Goal: Information Seeking & Learning: Learn about a topic

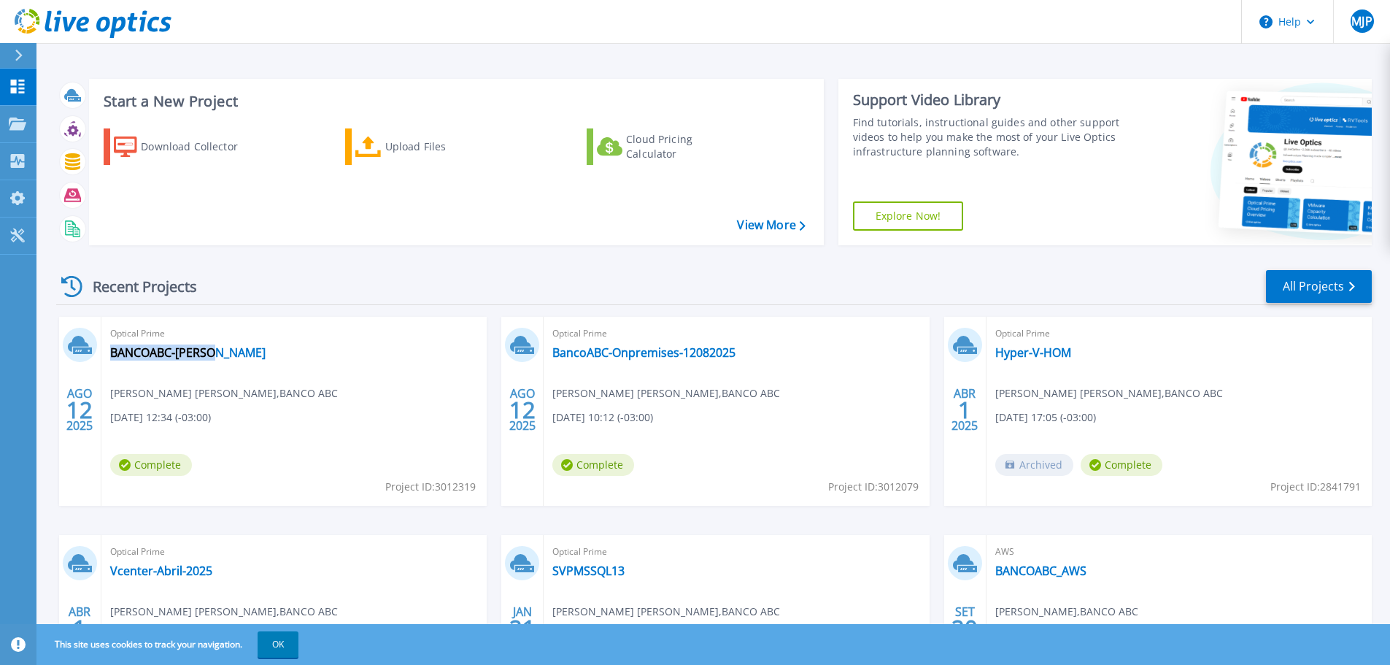
drag, startPoint x: 223, startPoint y: 363, endPoint x: 216, endPoint y: 359, distance: 8.5
click at [216, 359] on div "Optical Prime BANCOABC-[PERSON_NAME] [PERSON_NAME] , BANCO ABC [DATE] 12:34 (-0…" at bounding box center [293, 411] width 385 height 189
click at [190, 353] on link "BANCOABC-[PERSON_NAME]" at bounding box center [187, 352] width 155 height 15
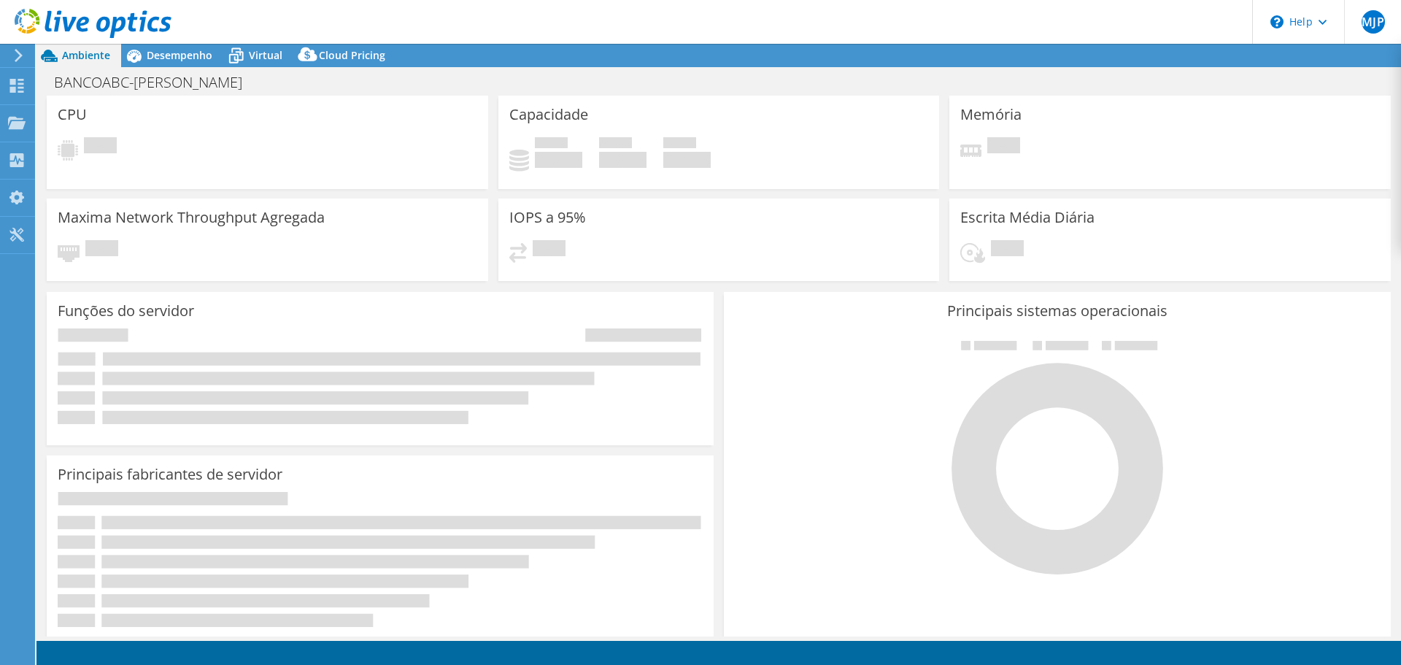
select select "USD"
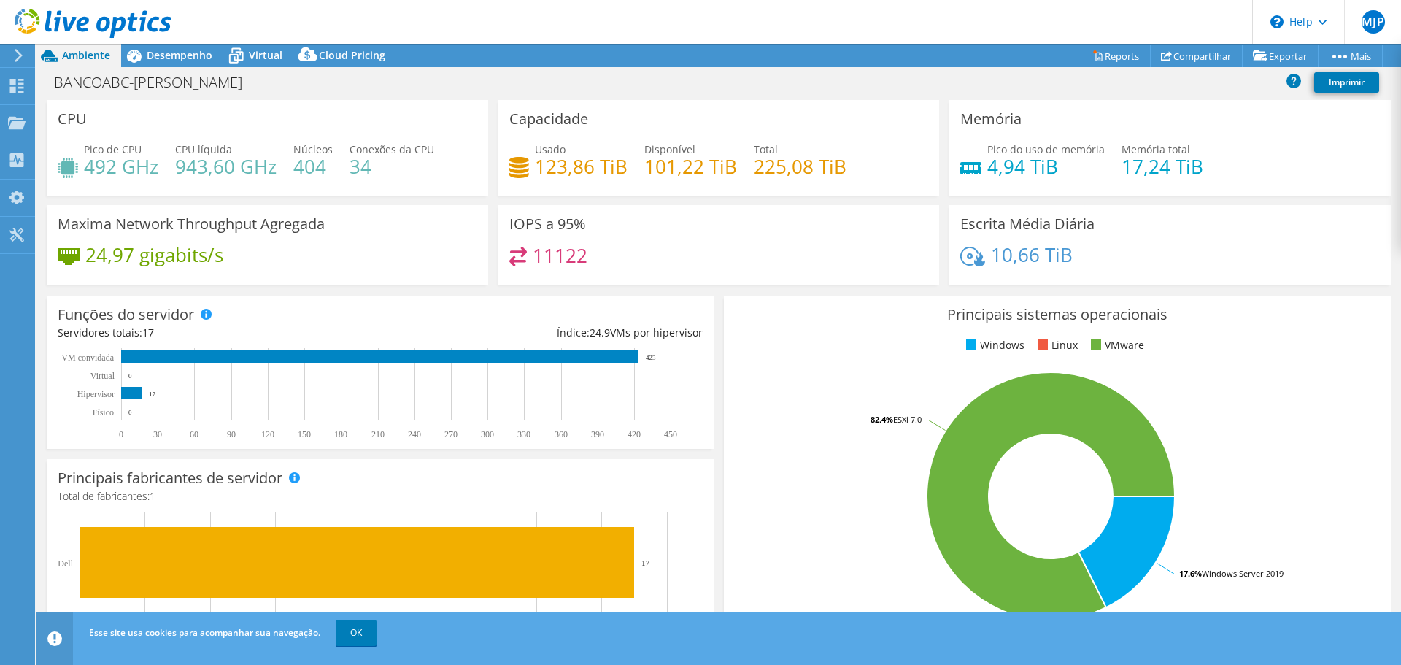
click at [101, 172] on h4 "492 GHz" at bounding box center [121, 166] width 74 height 16
click at [309, 161] on h4 "404" at bounding box center [312, 166] width 39 height 16
click at [185, 55] on span "Desempenho" at bounding box center [180, 55] width 66 height 14
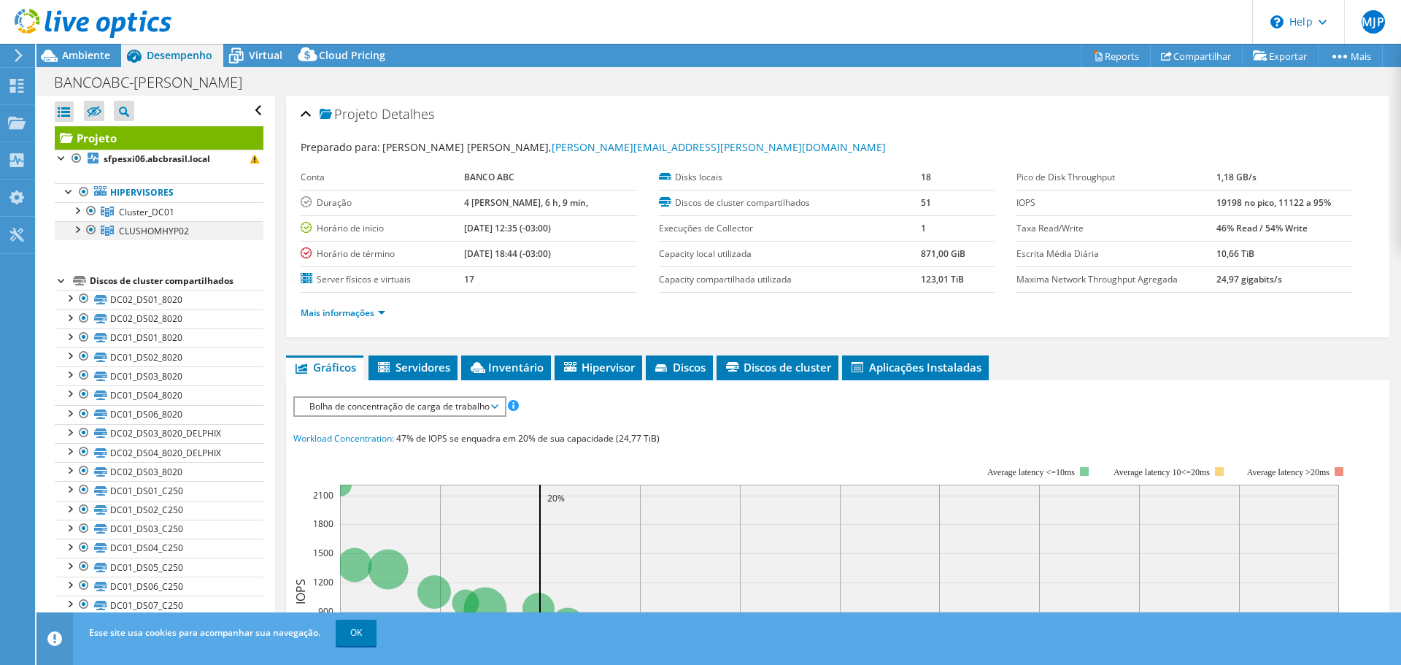
click at [91, 234] on div at bounding box center [91, 230] width 15 height 18
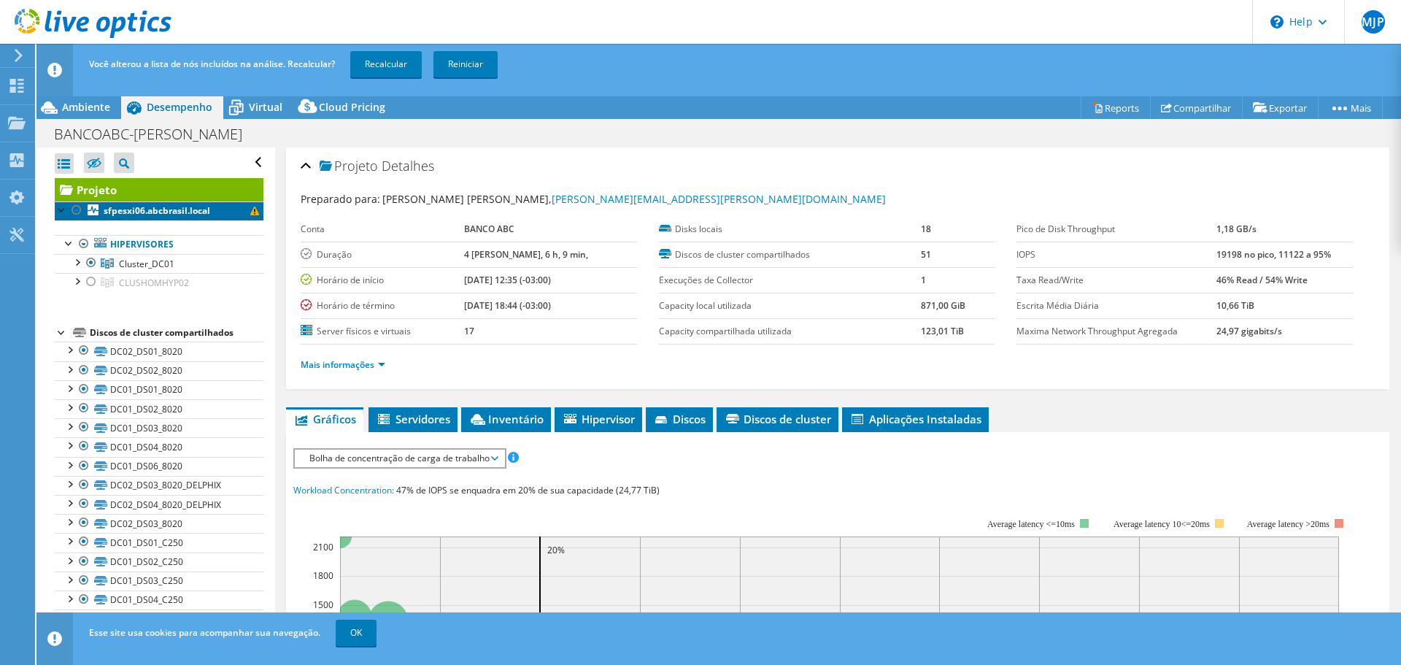
click at [250, 213] on span at bounding box center [254, 211] width 9 height 9
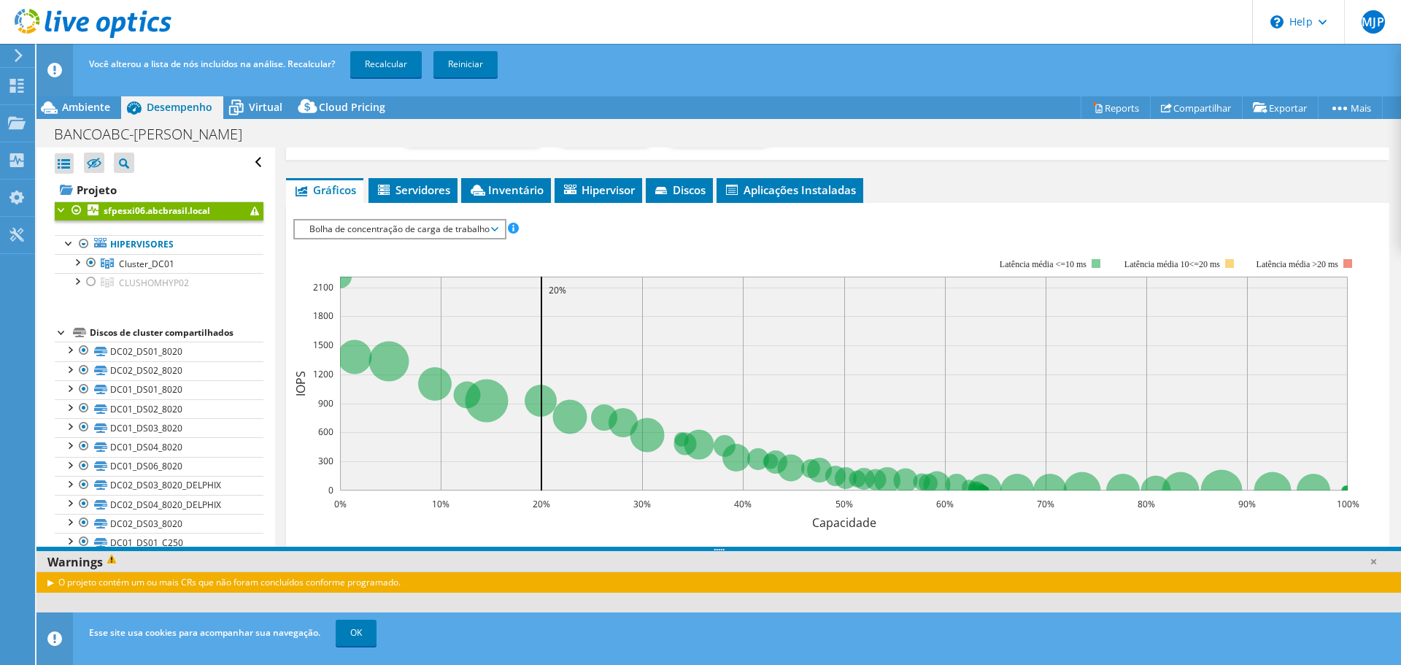
scroll to position [219, 0]
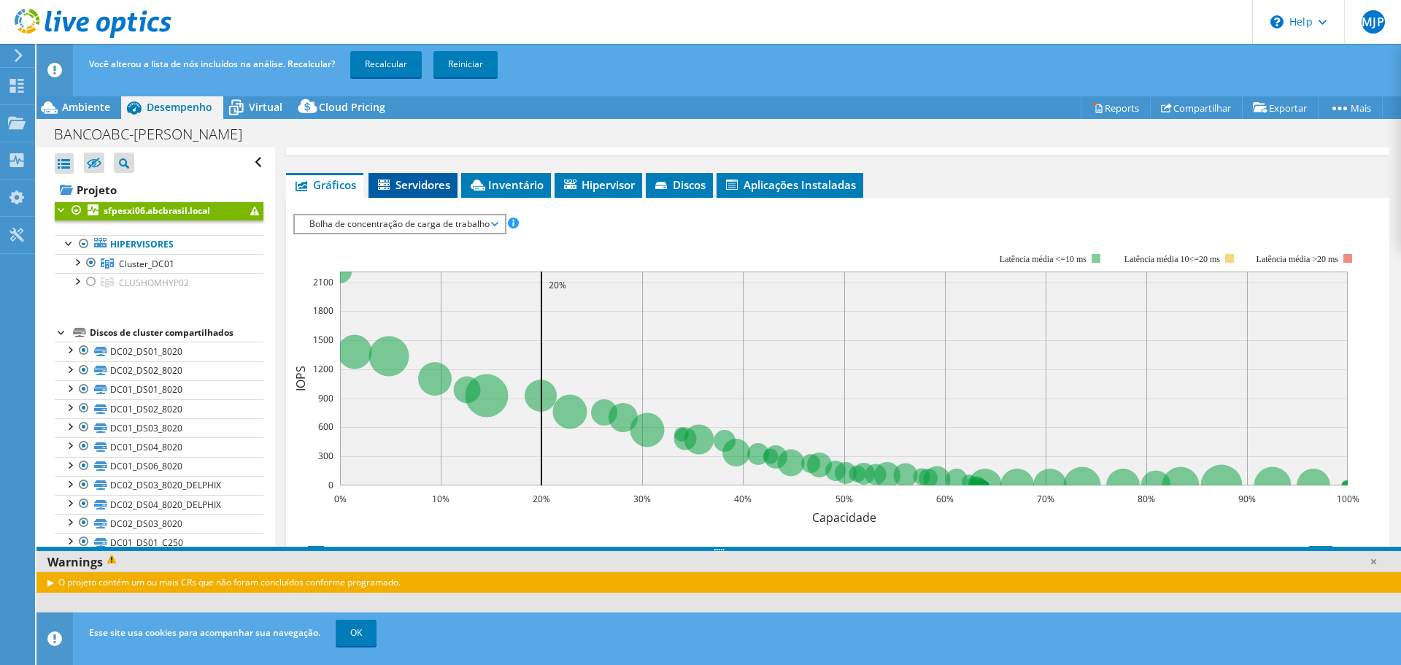
click at [403, 190] on span "Servidores" at bounding box center [413, 184] width 74 height 15
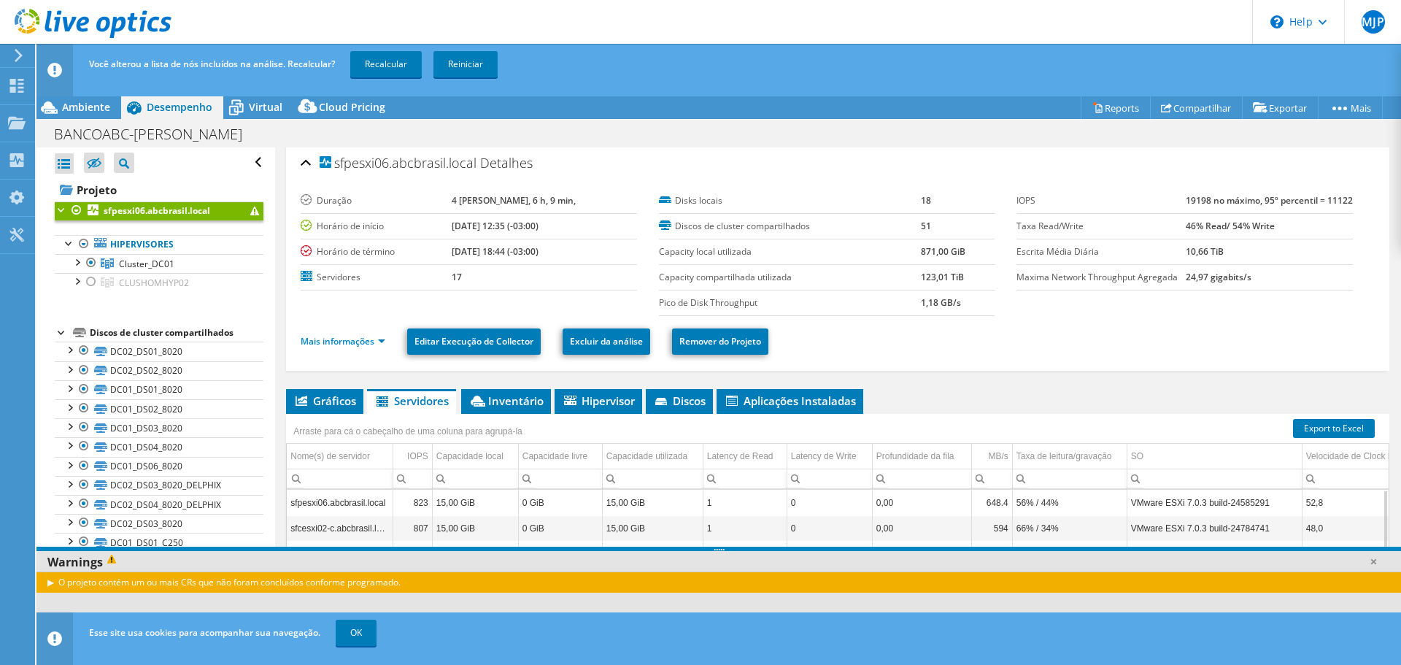
scroll to position [0, 0]
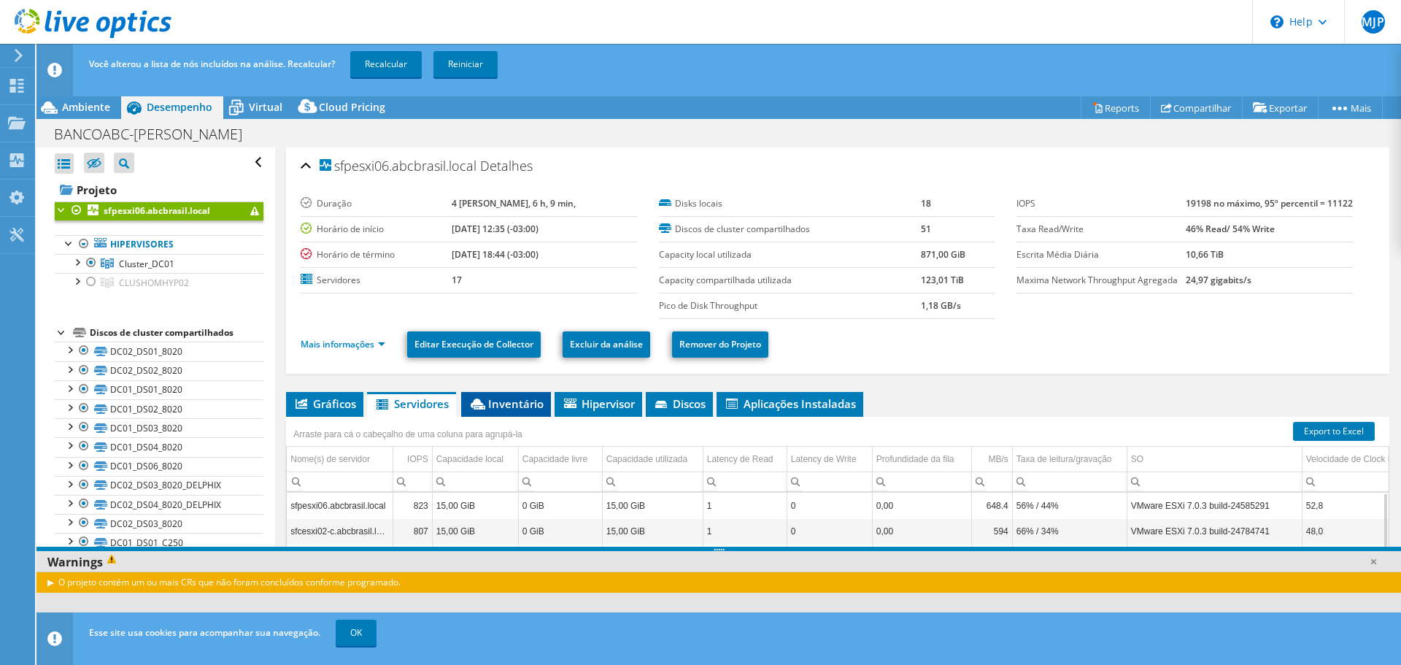
click at [517, 409] on span "Inventário" at bounding box center [506, 403] width 75 height 15
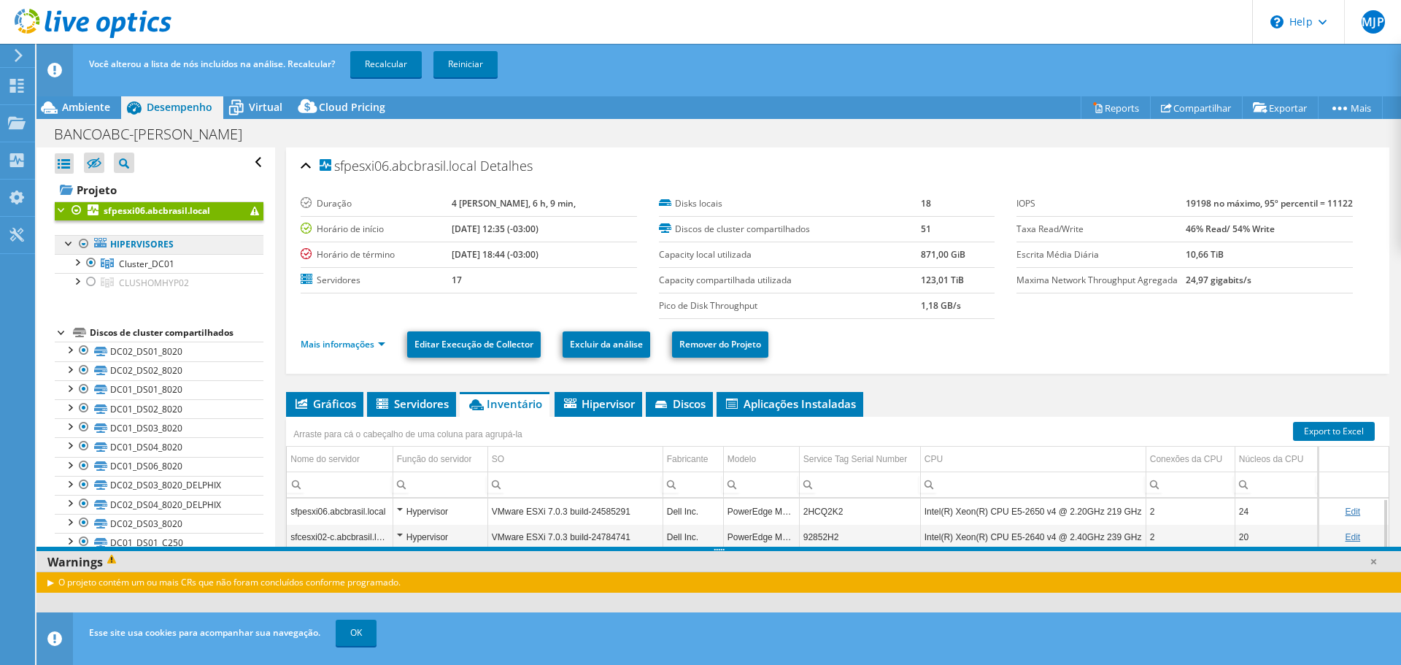
click at [161, 247] on link "Hipervisores" at bounding box center [159, 244] width 209 height 19
click at [125, 261] on span "Cluster_DC01" at bounding box center [146, 264] width 55 height 12
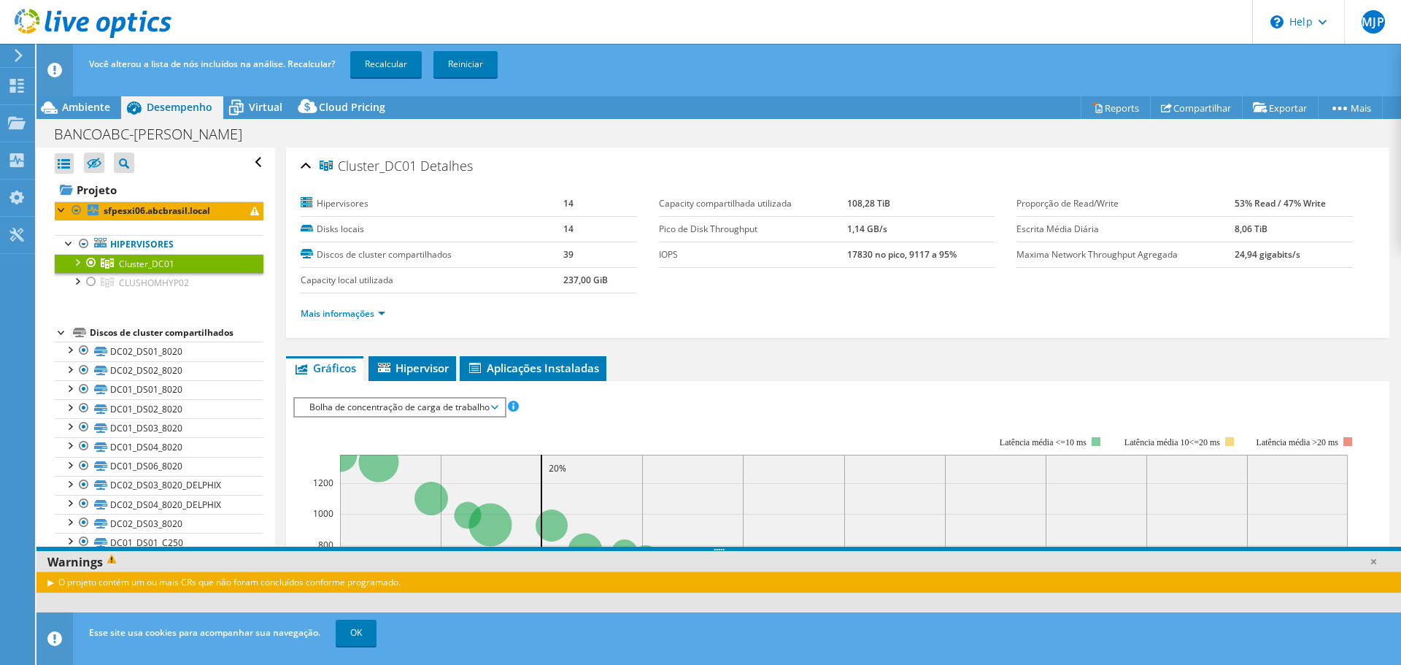
click at [490, 409] on span "Bolha de concentração de carga de trabalho" at bounding box center [399, 407] width 195 height 18
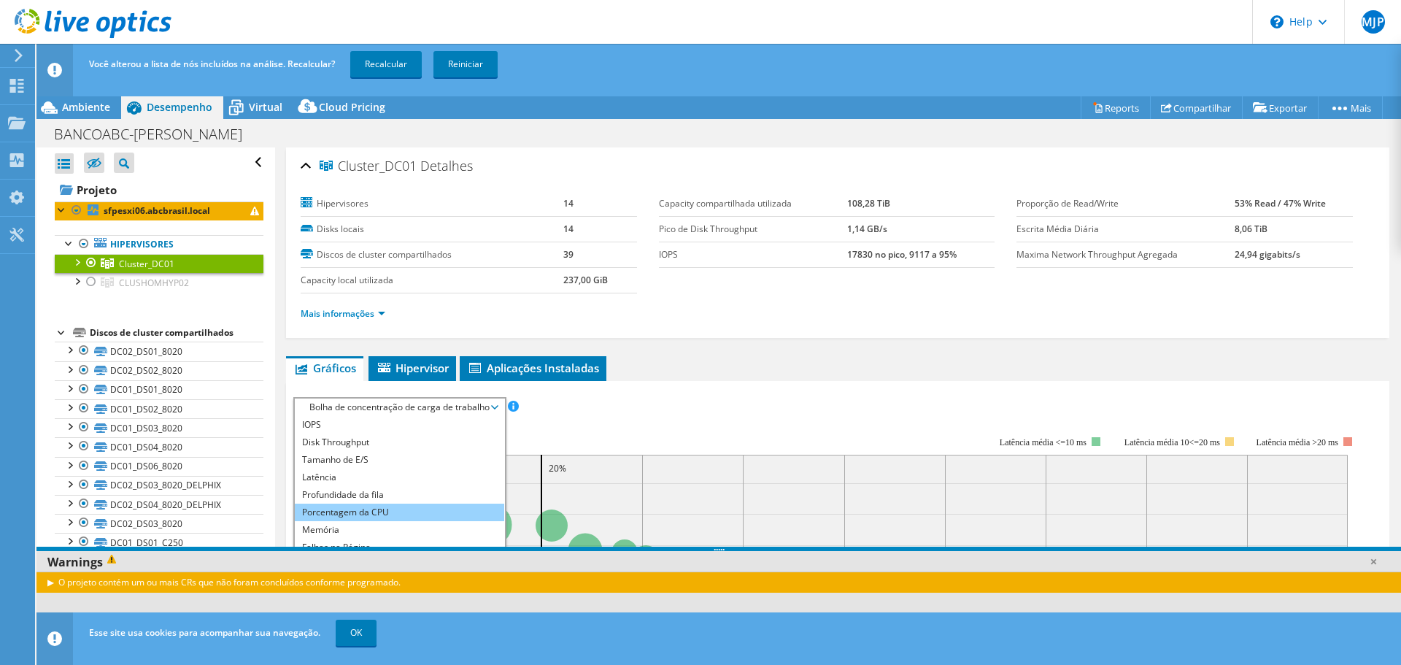
click at [424, 504] on li "Porcentagem da CPU" at bounding box center [399, 513] width 209 height 18
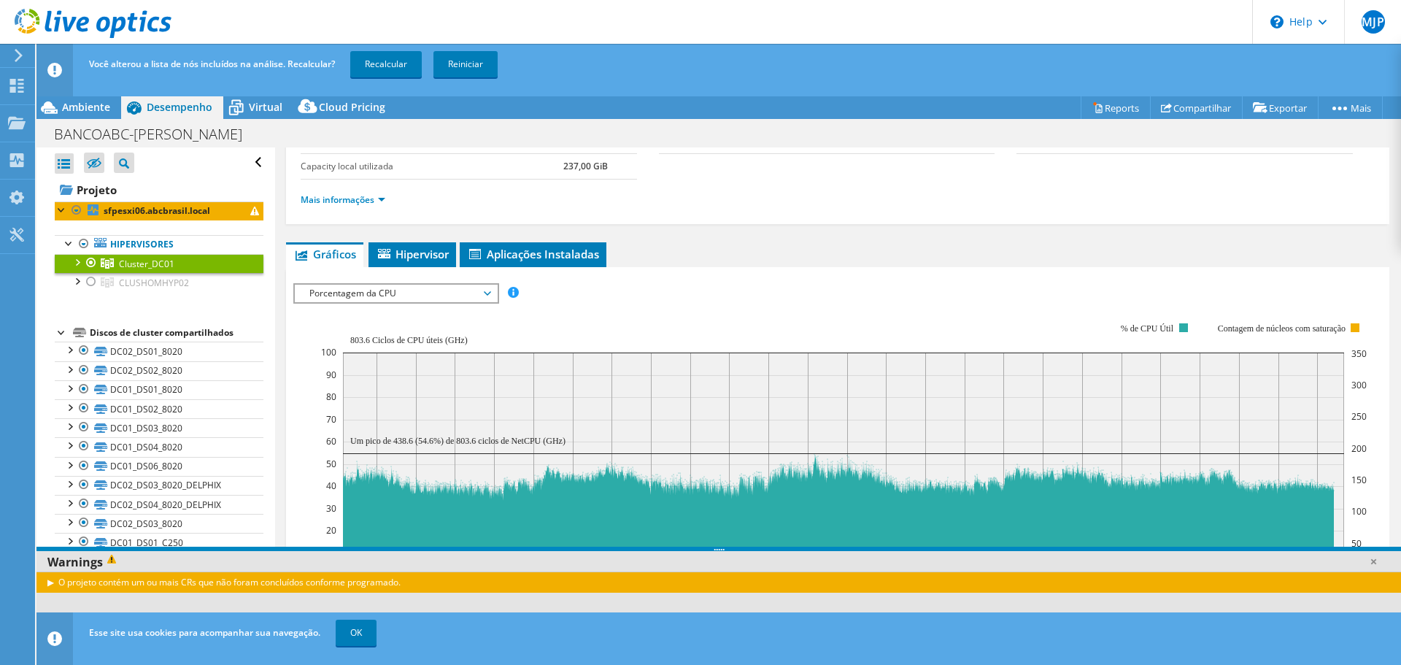
scroll to position [146, 0]
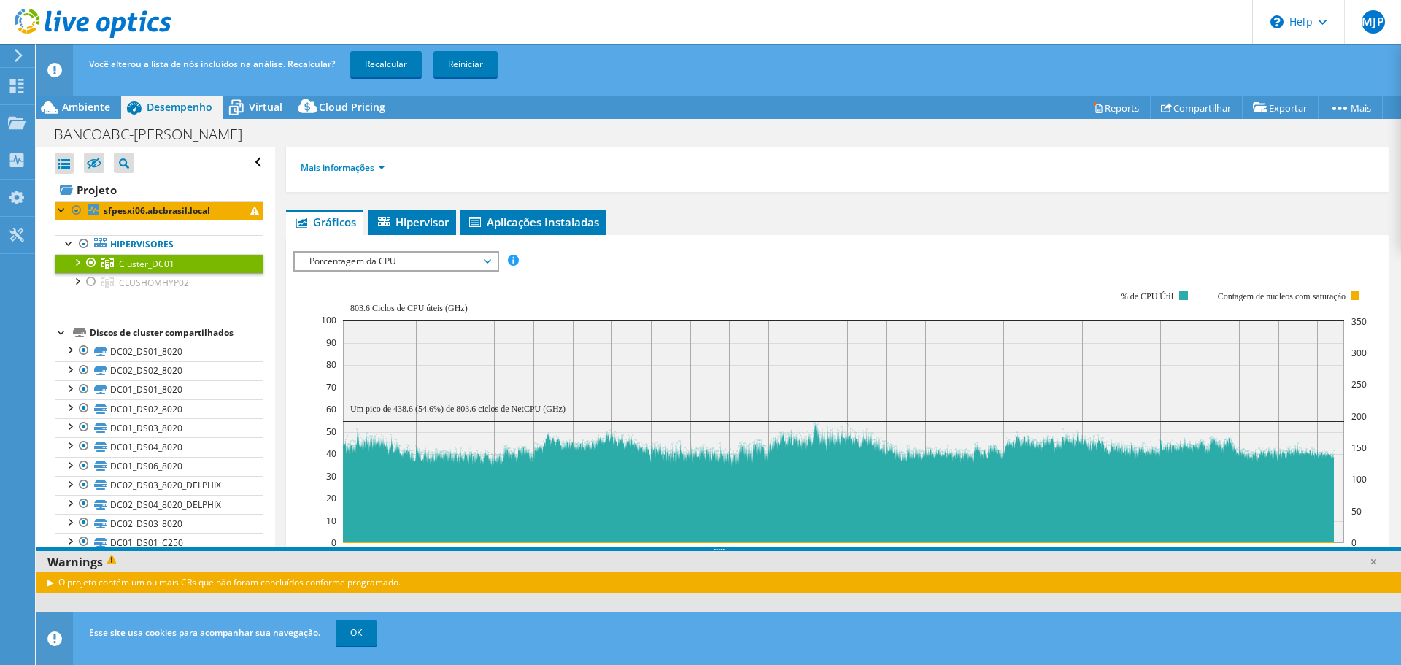
click at [486, 266] on span "Porcentagem da CPU" at bounding box center [396, 262] width 188 height 18
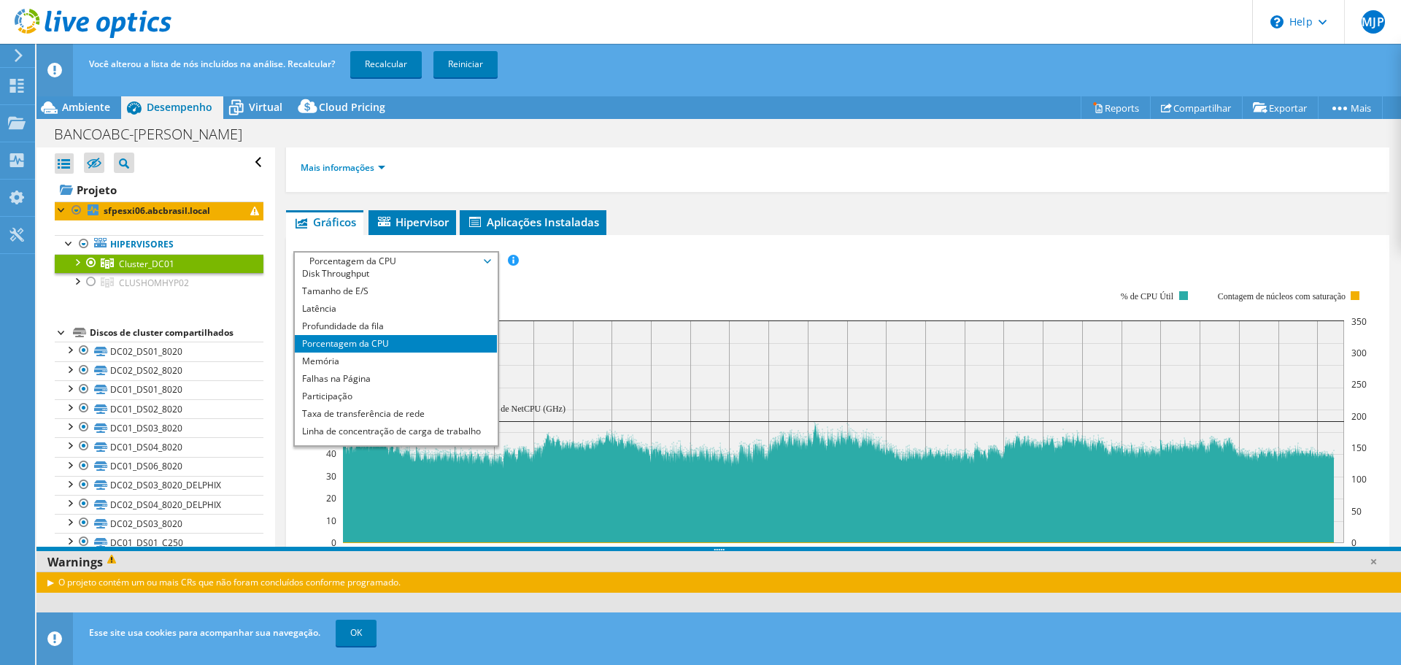
scroll to position [0, 0]
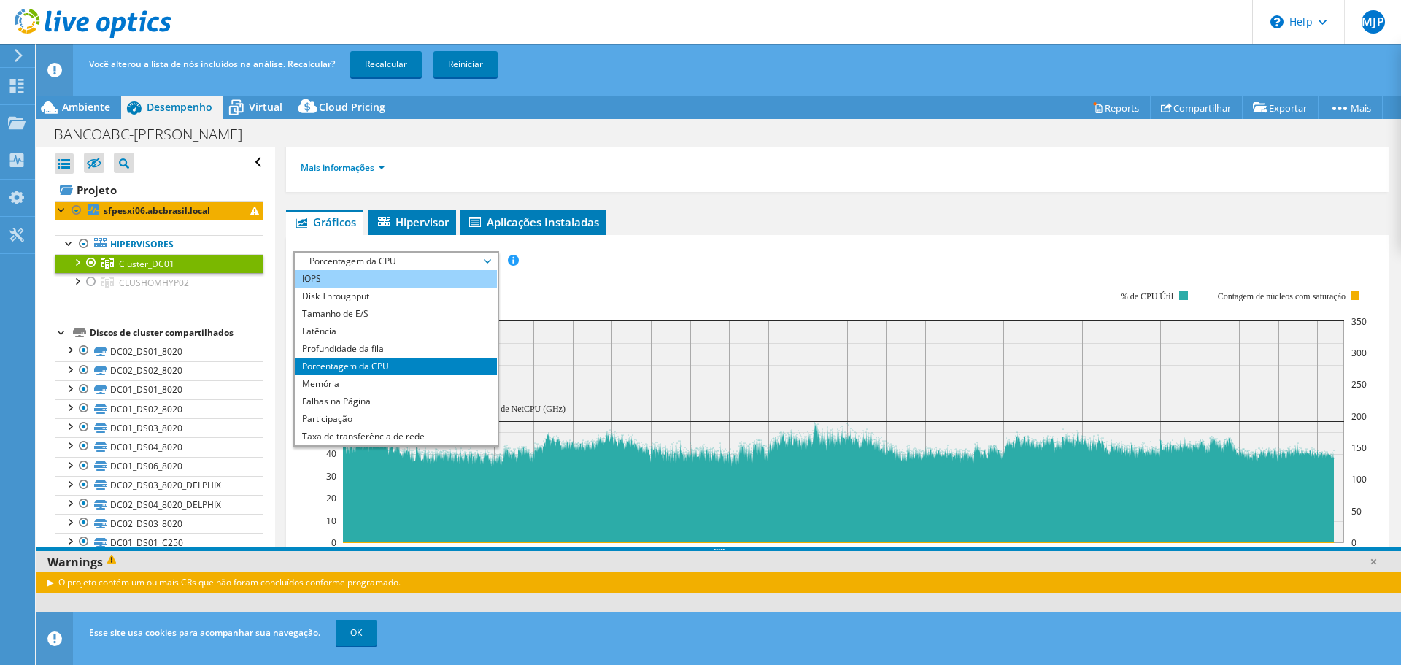
click at [453, 279] on li "IOPS" at bounding box center [396, 279] width 202 height 18
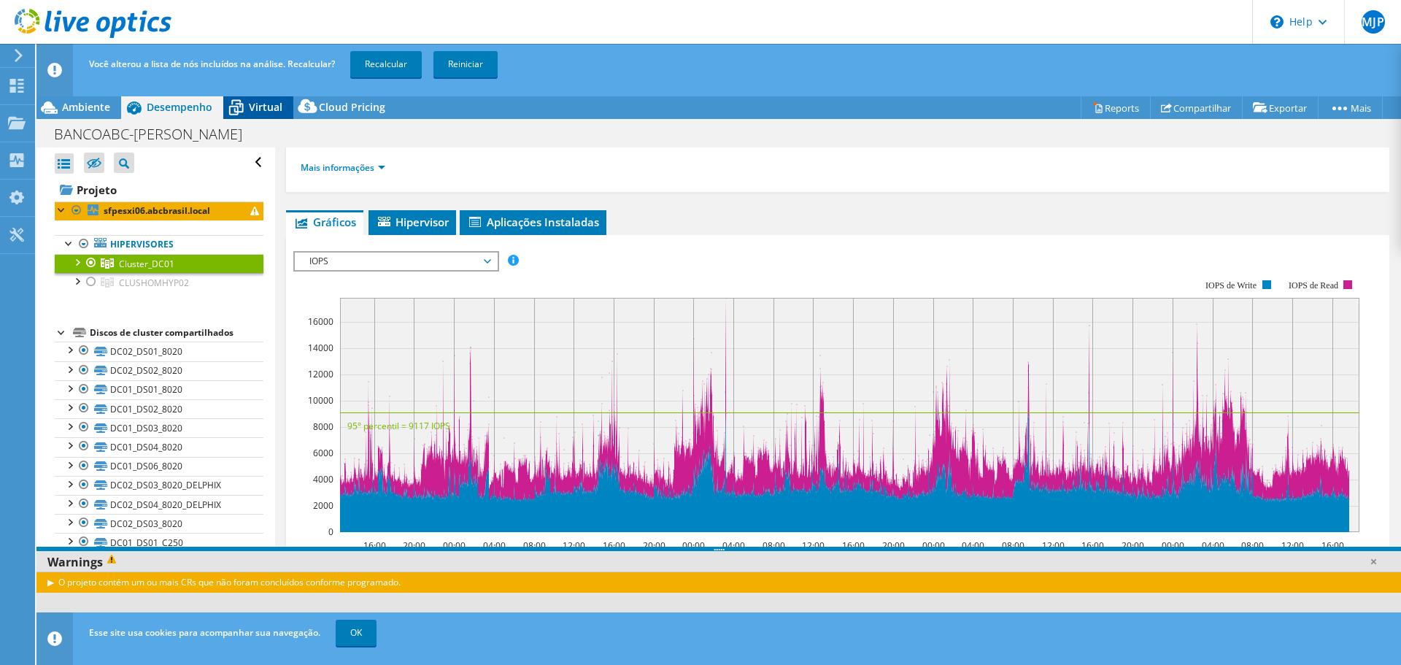
click at [256, 110] on span "Virtual" at bounding box center [266, 107] width 34 height 14
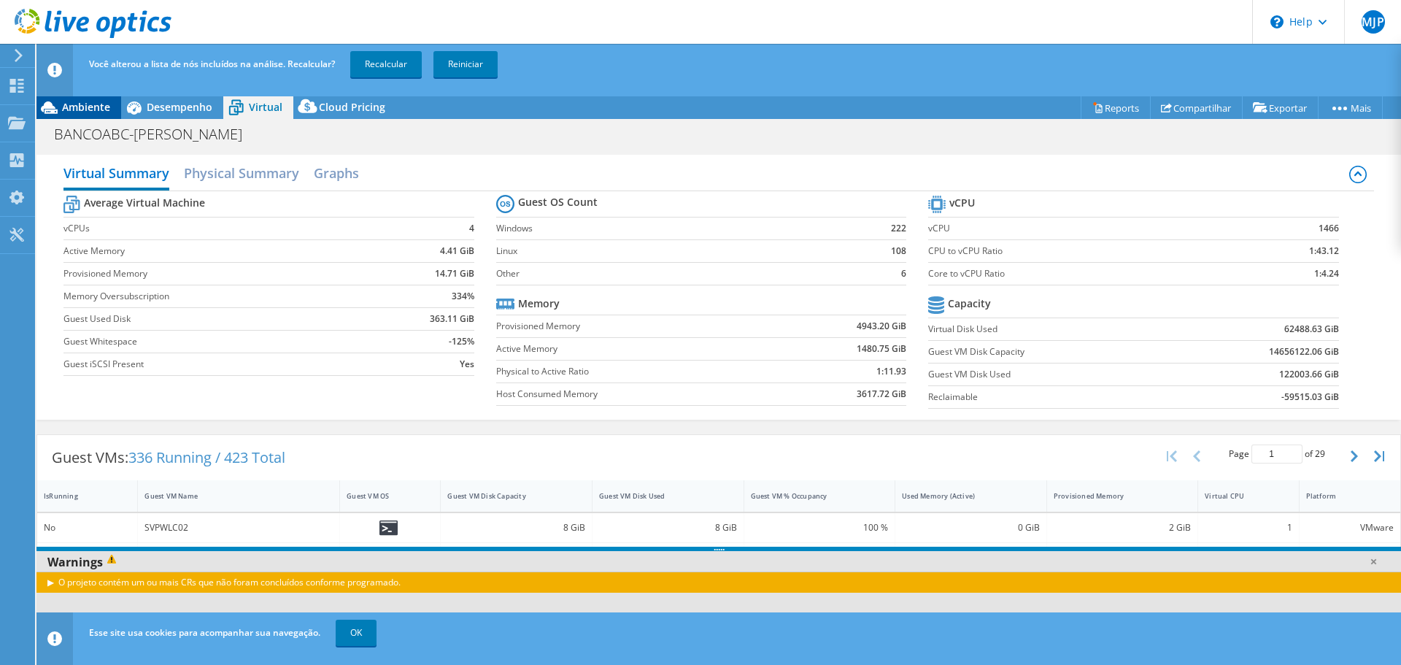
click at [89, 108] on span "Ambiente" at bounding box center [86, 107] width 48 height 14
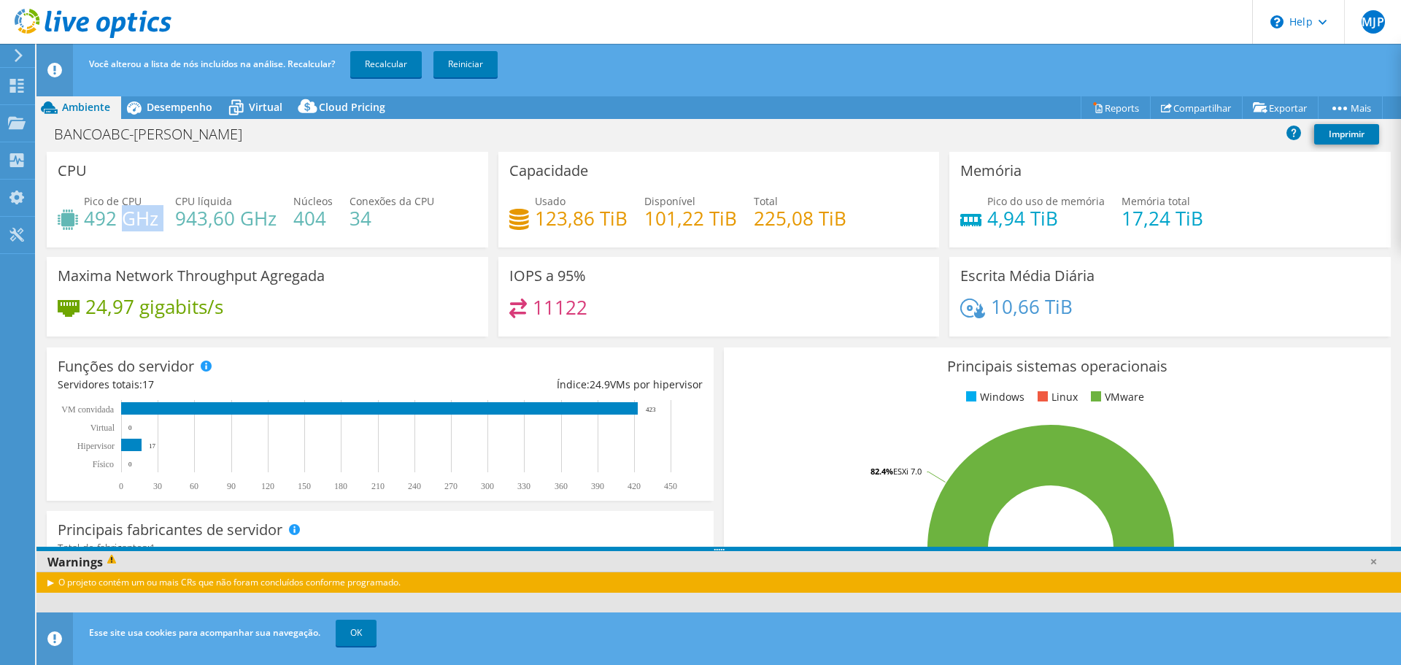
drag, startPoint x: 123, startPoint y: 221, endPoint x: 166, endPoint y: 221, distance: 43.1
click at [166, 221] on div "Pico de CPU 492 GHz CPU líquida 943,60 GHz Núcleos 404 Conexões da CPU 34" at bounding box center [268, 216] width 420 height 47
drag, startPoint x: 188, startPoint y: 217, endPoint x: 285, endPoint y: 221, distance: 97.9
click at [285, 221] on div "Pico de CPU 492 GHz CPU líquida 943,60 GHz Núcleos 404 Conexões da CPU 34" at bounding box center [268, 216] width 420 height 47
drag, startPoint x: 88, startPoint y: 217, endPoint x: 119, endPoint y: 223, distance: 31.8
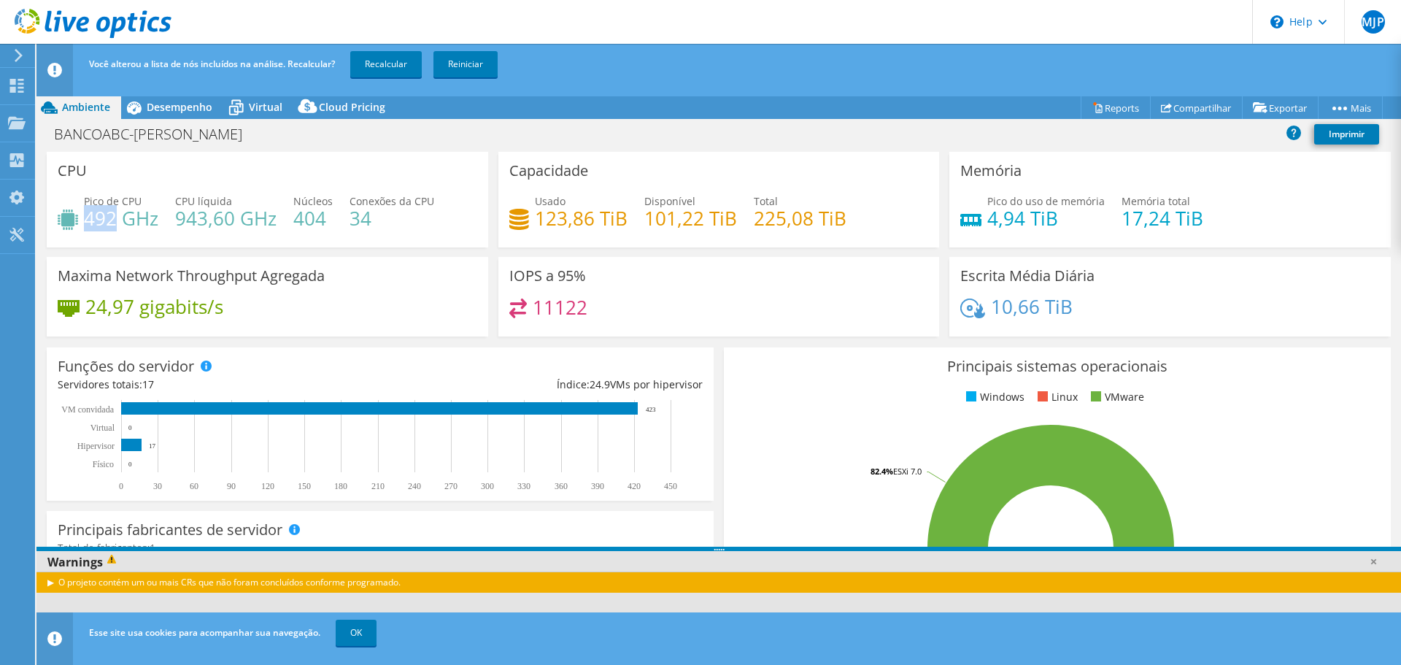
click at [119, 223] on h4 "492 GHz" at bounding box center [121, 218] width 74 height 16
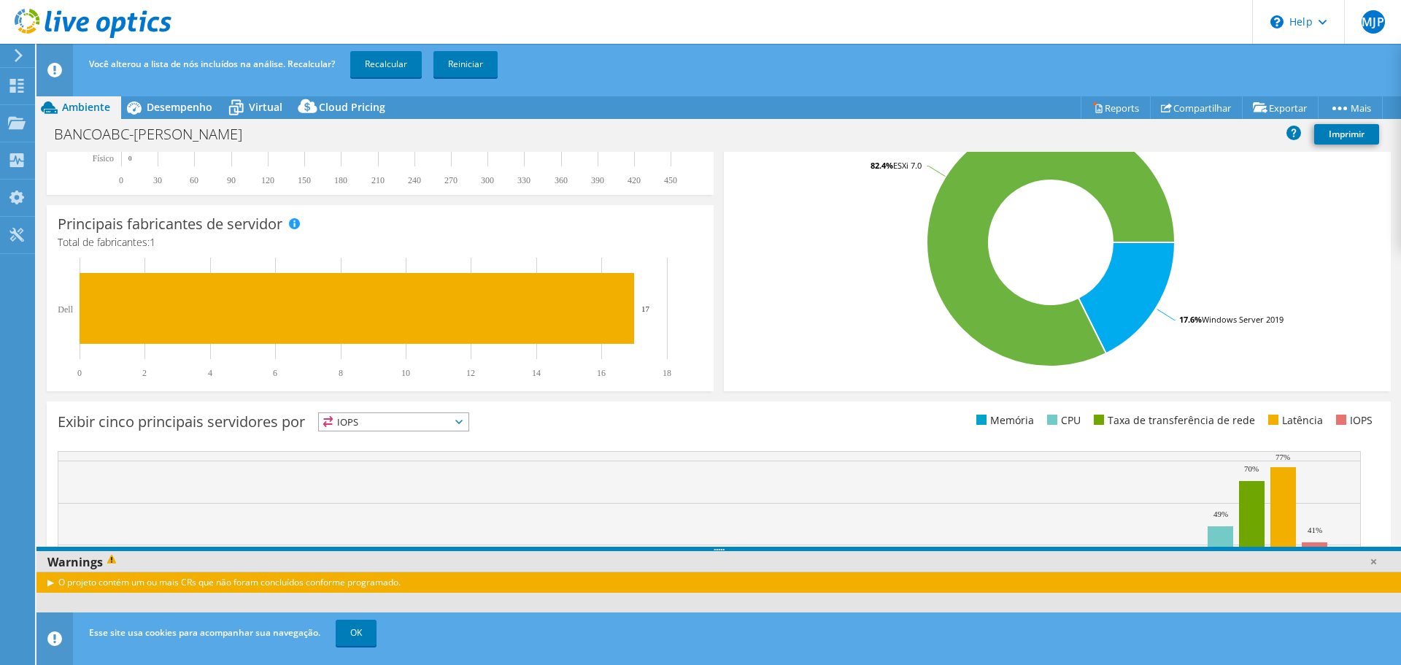
scroll to position [309, 0]
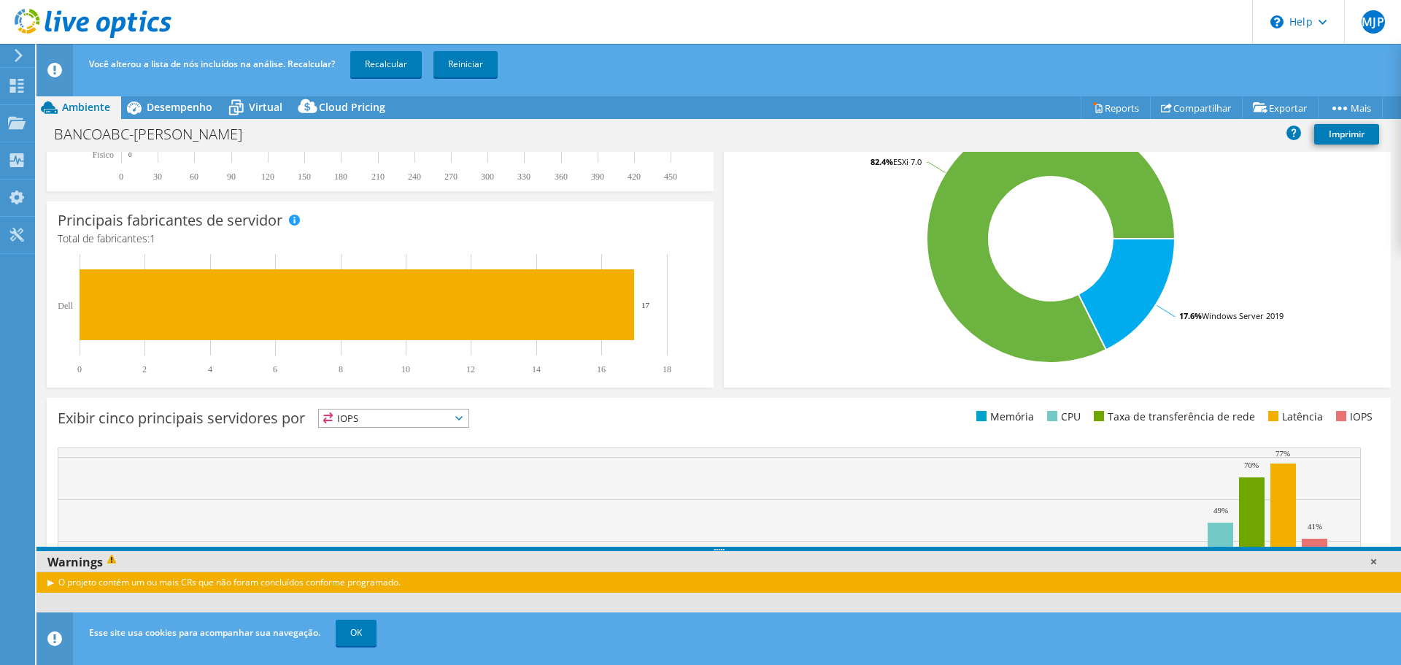
click at [1375, 564] on link at bounding box center [1373, 561] width 15 height 15
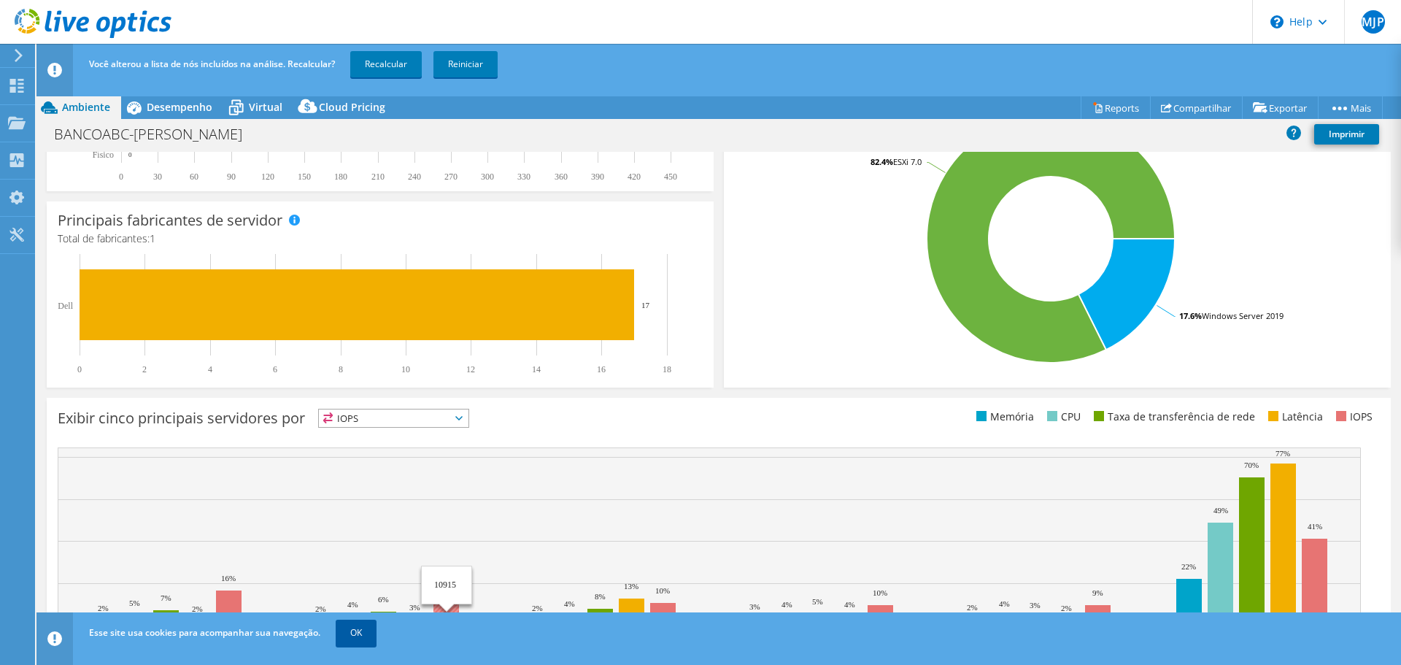
click at [358, 638] on link "OK" at bounding box center [356, 633] width 41 height 26
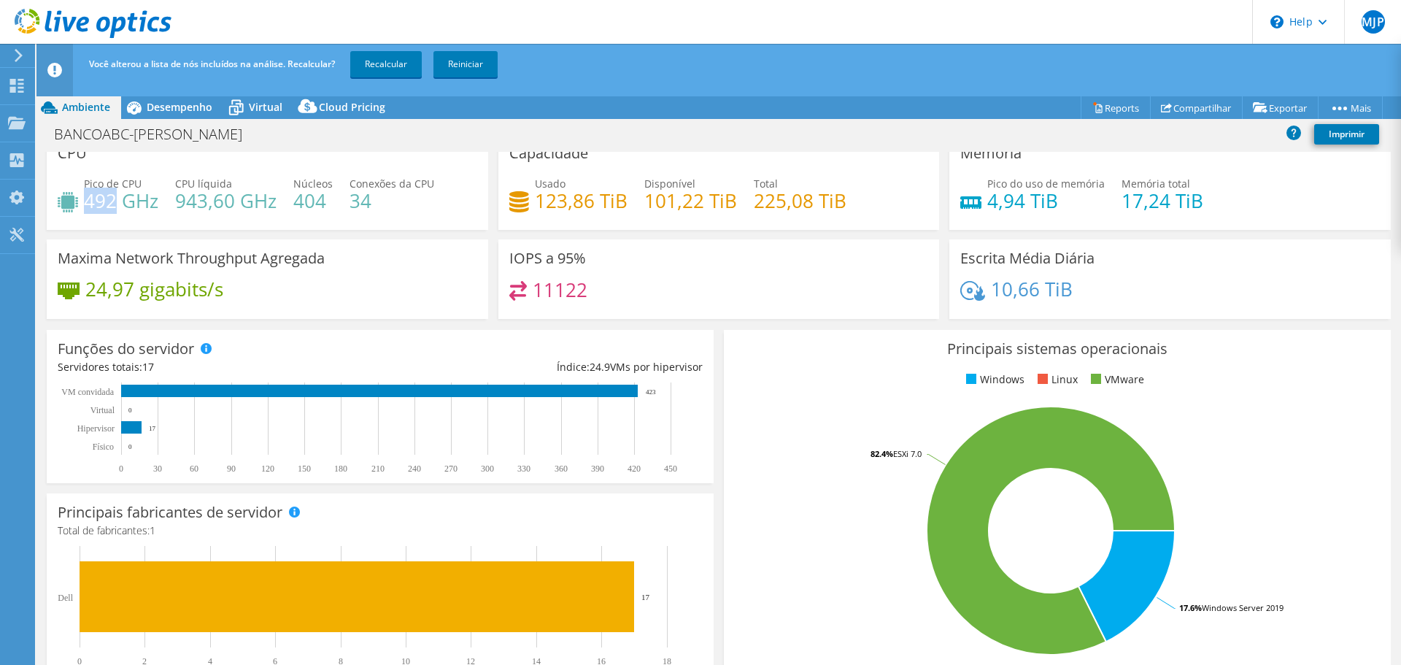
scroll to position [0, 0]
